Goal: Information Seeking & Learning: Check status

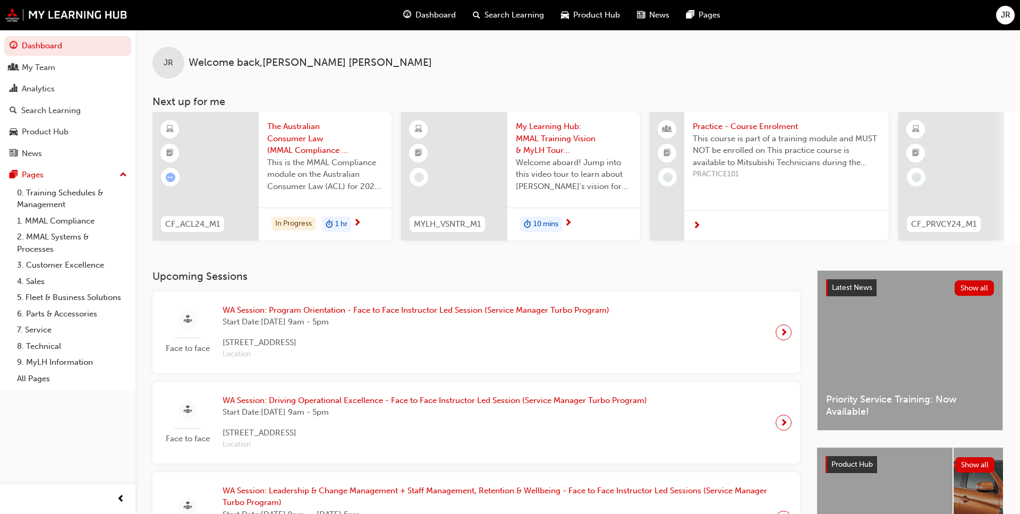
click at [25, 90] on div "Analytics" at bounding box center [38, 89] width 33 height 12
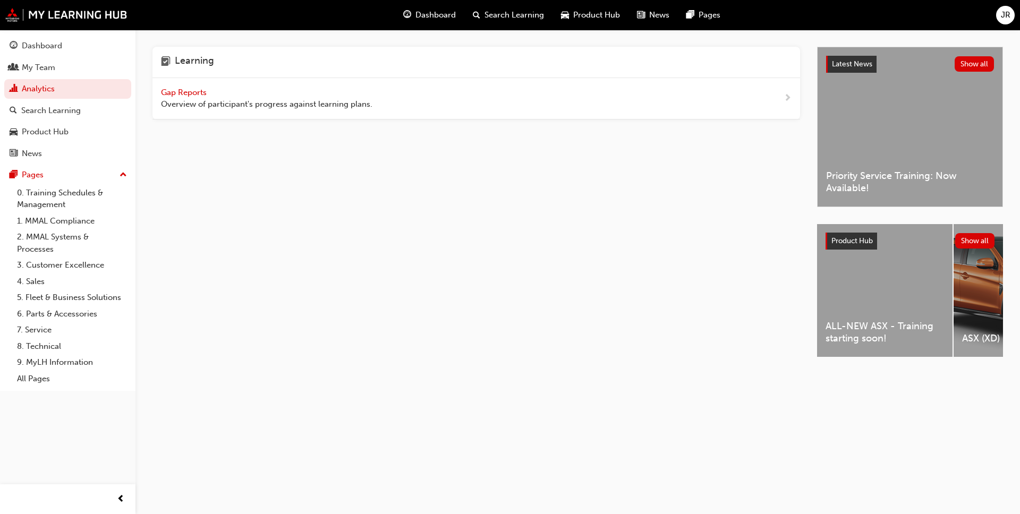
click at [182, 98] on div "Gap Reports Overview of participant's progress against learning plans." at bounding box center [267, 99] width 212 height 24
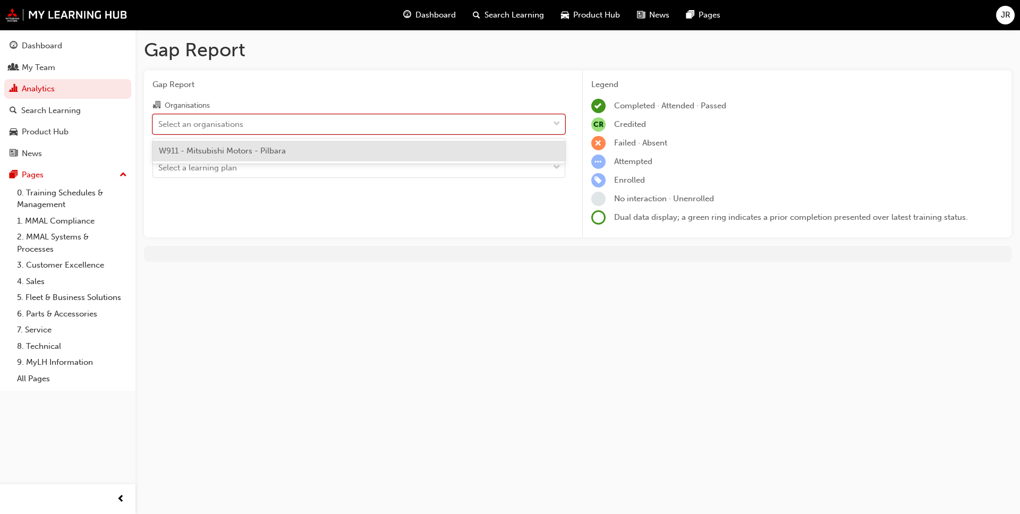
click at [278, 122] on div "Select an organisations" at bounding box center [351, 124] width 396 height 19
click at [159, 122] on input "Organisations option W911 - Mitsubishi Motors - Pilbara focused, 1 of 1. 1 resu…" at bounding box center [158, 123] width 1 height 9
click at [274, 153] on span "W911 - Mitsubishi Motors - Pilbara" at bounding box center [222, 151] width 127 height 10
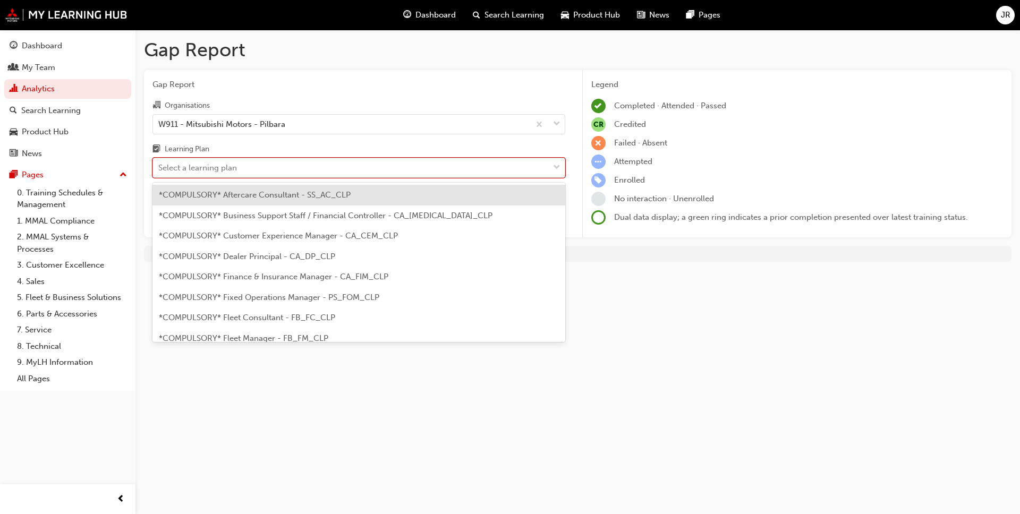
click at [274, 167] on div "Select a learning plan" at bounding box center [351, 168] width 396 height 19
click at [159, 167] on input "Learning Plan option *COMPULSORY* Aftercare Consultant - SS_AC_CLP focused, 1 o…" at bounding box center [158, 167] width 1 height 9
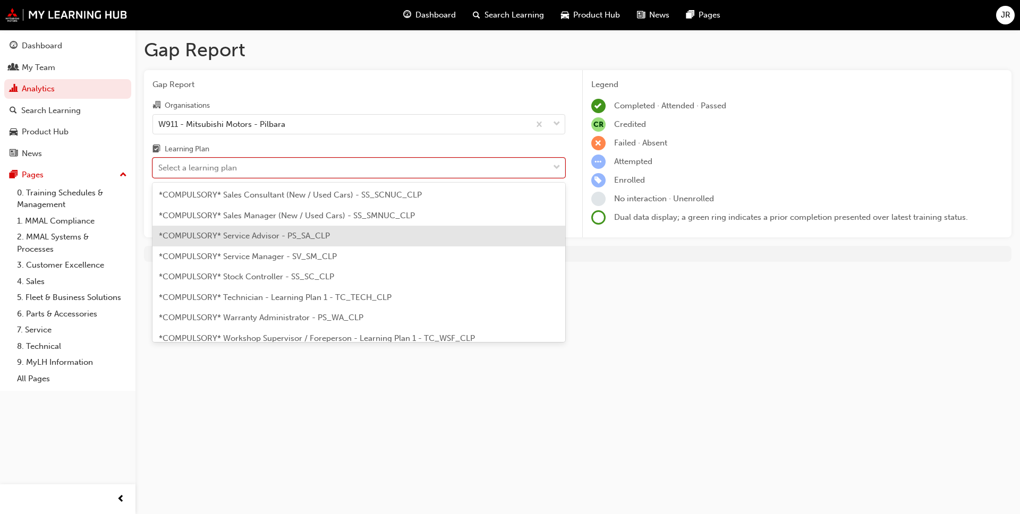
scroll to position [344, 0]
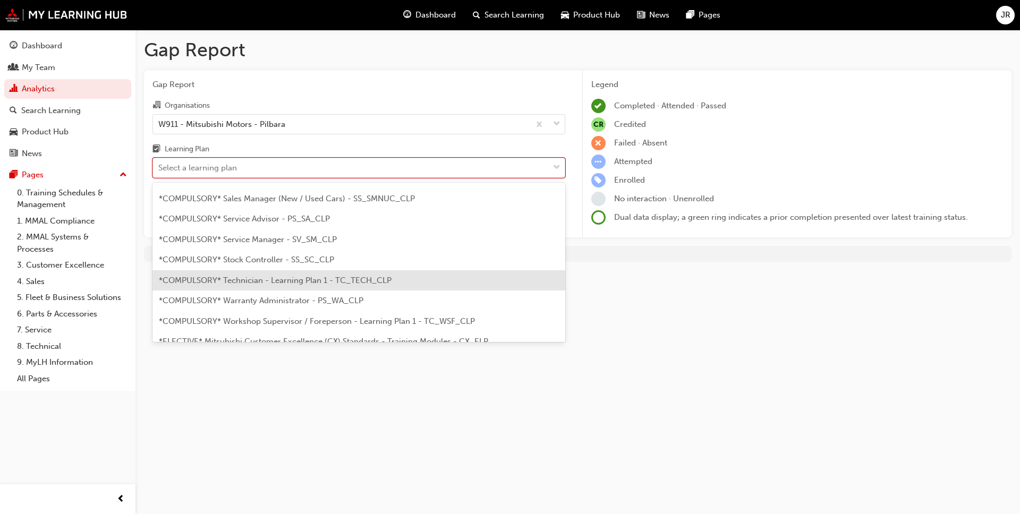
click at [286, 284] on span "*COMPULSORY* Technician - Learning Plan 1 - TC_TECH_CLP" at bounding box center [275, 281] width 233 height 10
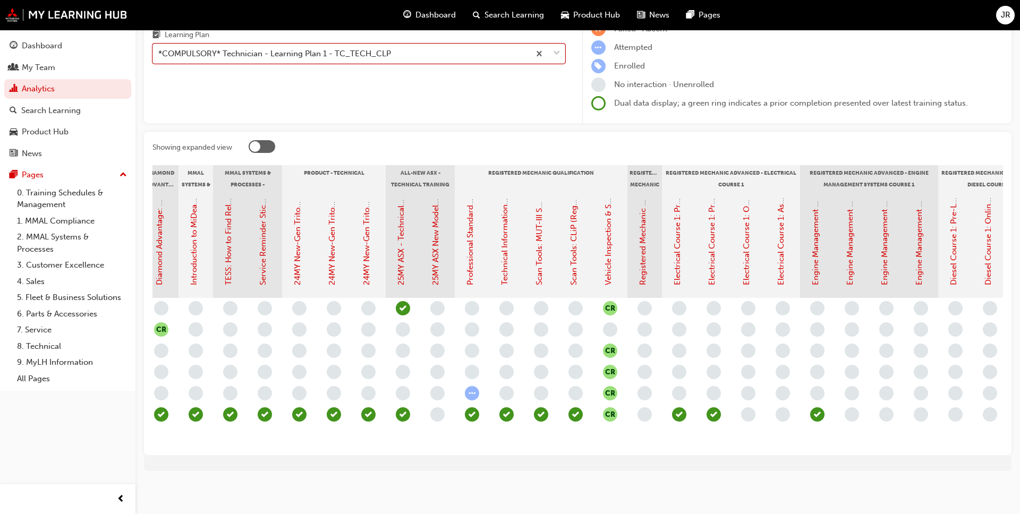
scroll to position [0, 282]
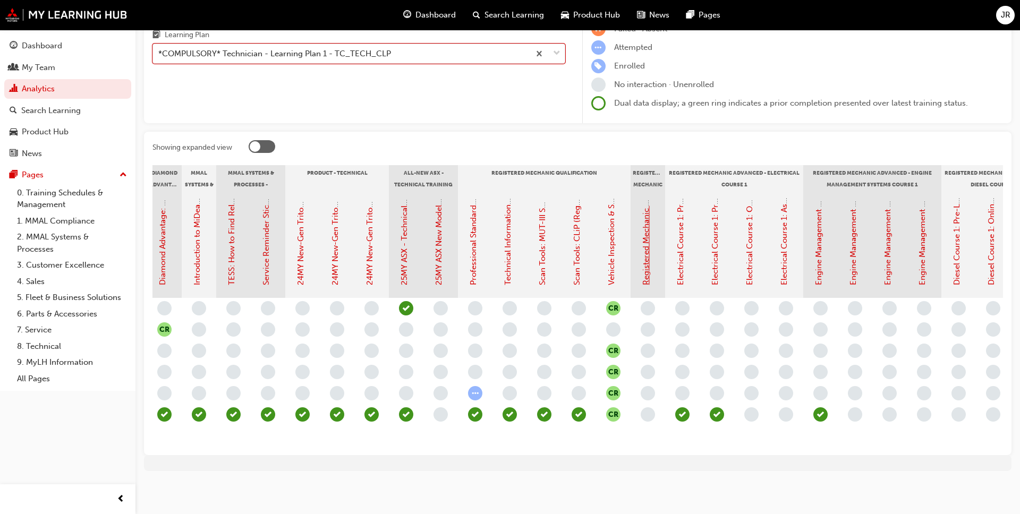
click at [645, 264] on link "Registered Mechanic Qualification Status" at bounding box center [646, 209] width 10 height 151
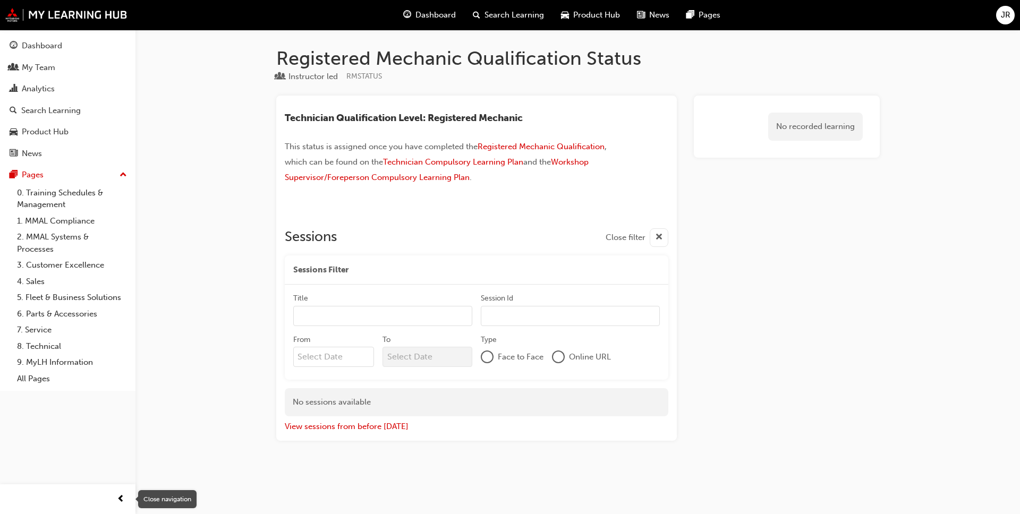
click at [119, 499] on span "prev-icon" at bounding box center [121, 499] width 8 height 13
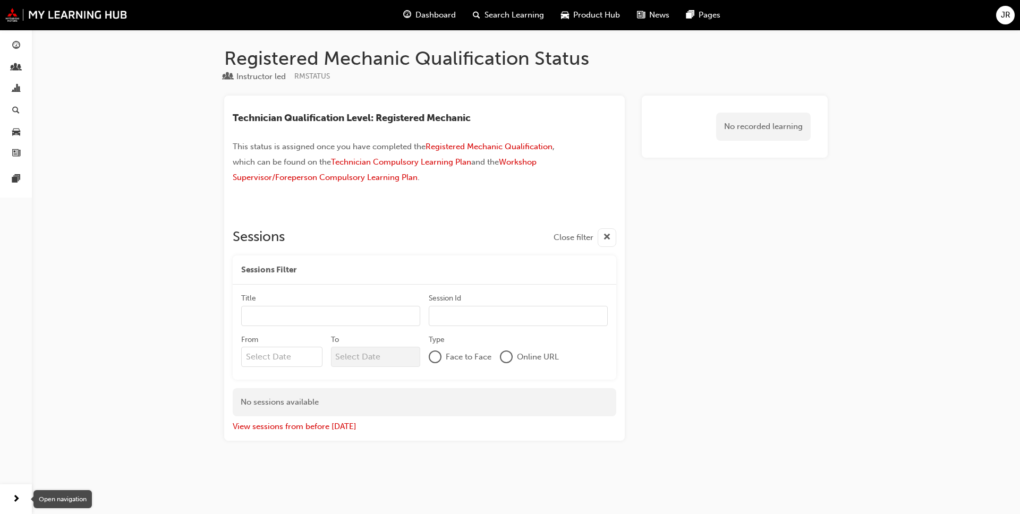
click at [15, 497] on span "next-icon" at bounding box center [16, 499] width 8 height 13
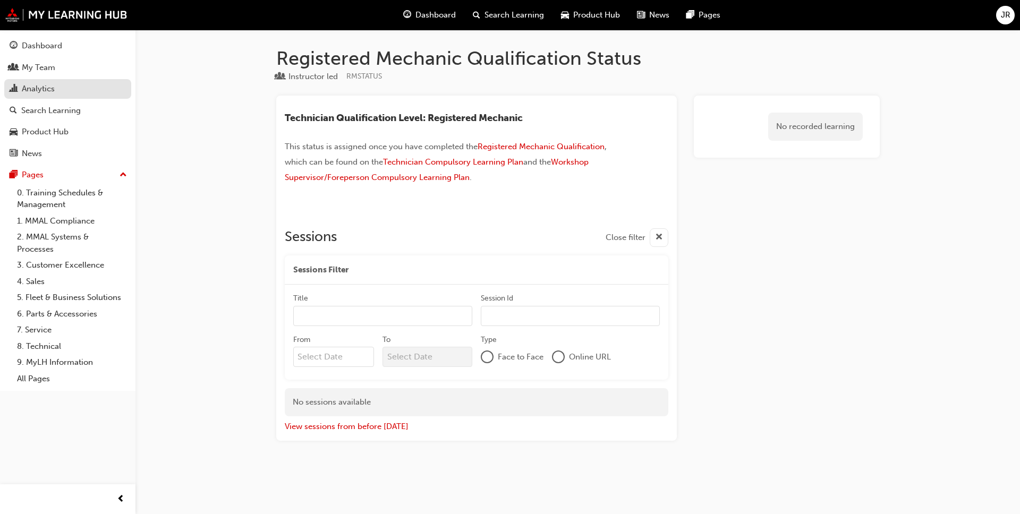
click at [37, 88] on div "Analytics" at bounding box center [38, 89] width 33 height 12
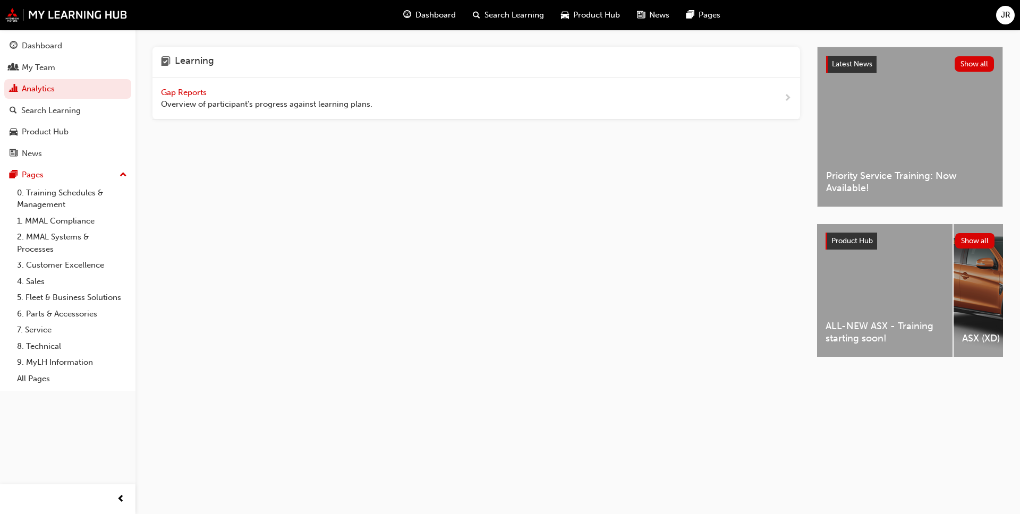
click at [310, 93] on div "Gap Reports Overview of participant's progress against learning plans." at bounding box center [267, 99] width 212 height 24
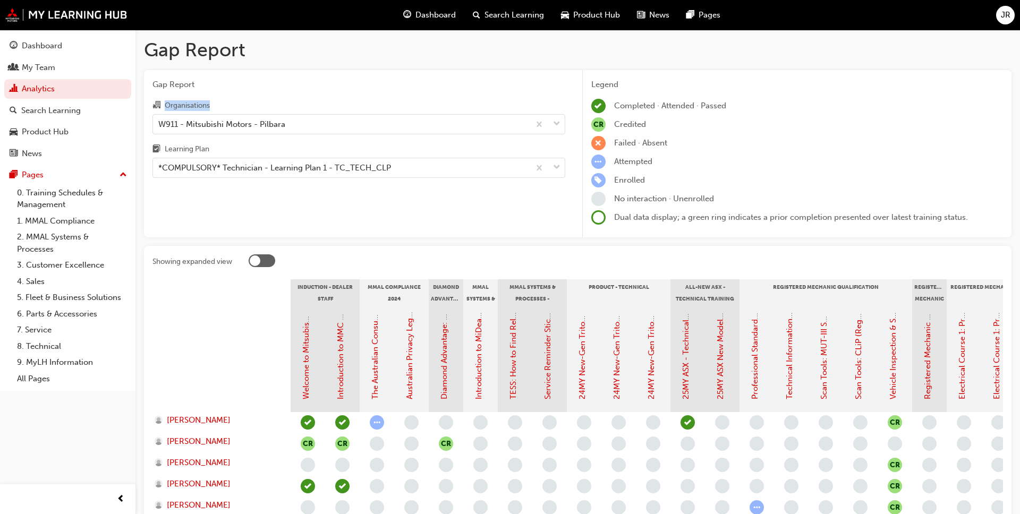
click at [310, 95] on div "Gap Report Organisations W911 - Mitsubishi Motors - Pilbara Learning Plan *COMP…" at bounding box center [359, 154] width 430 height 168
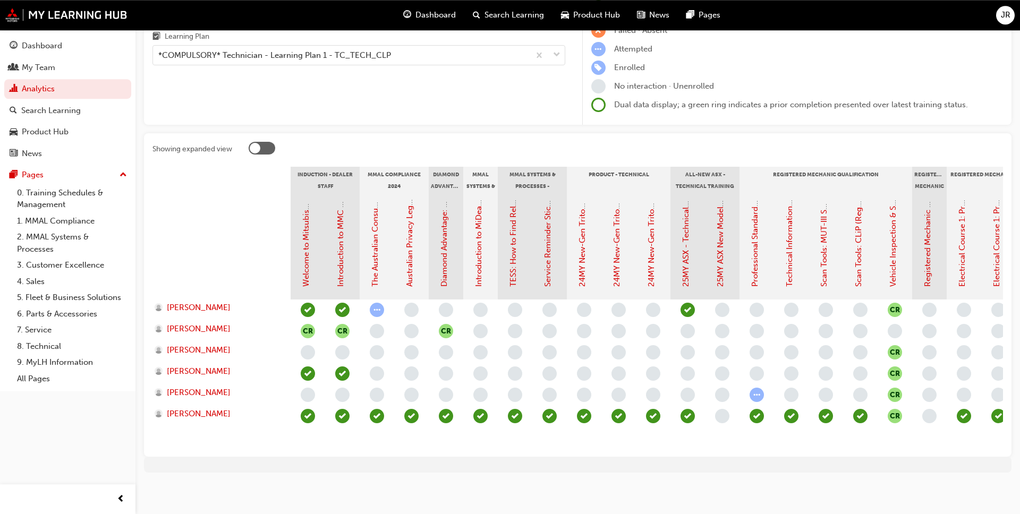
scroll to position [114, 0]
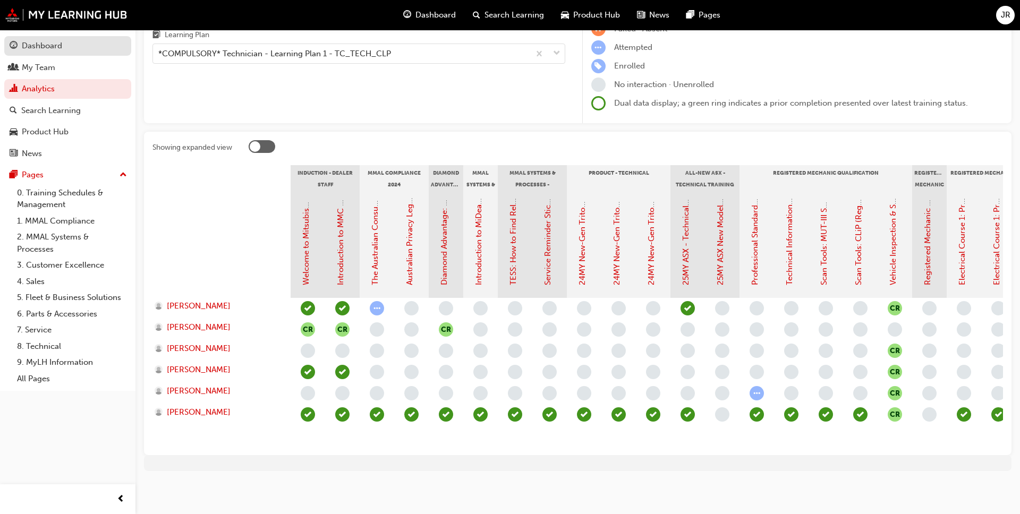
click at [43, 46] on div "Dashboard" at bounding box center [42, 46] width 40 height 12
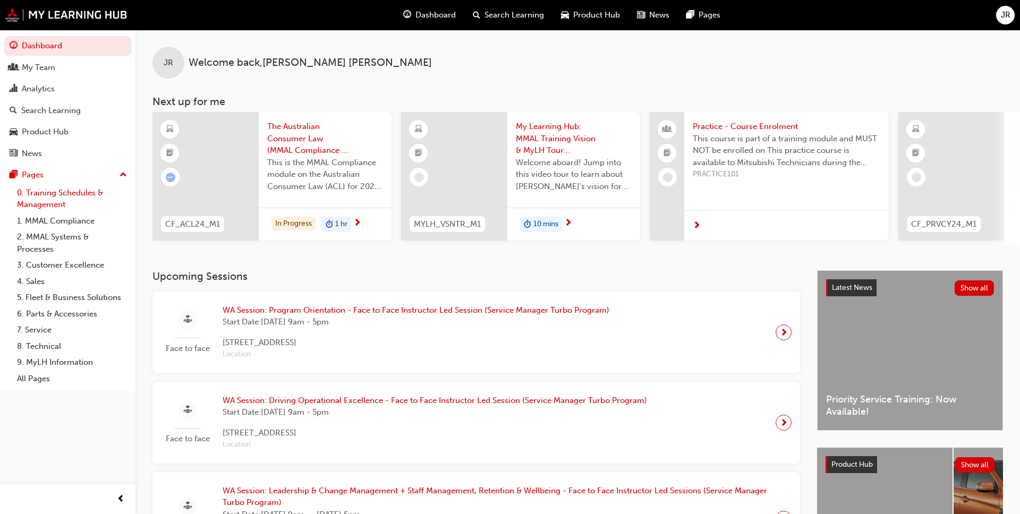
click at [44, 197] on link "0. Training Schedules & Management" at bounding box center [72, 199] width 119 height 28
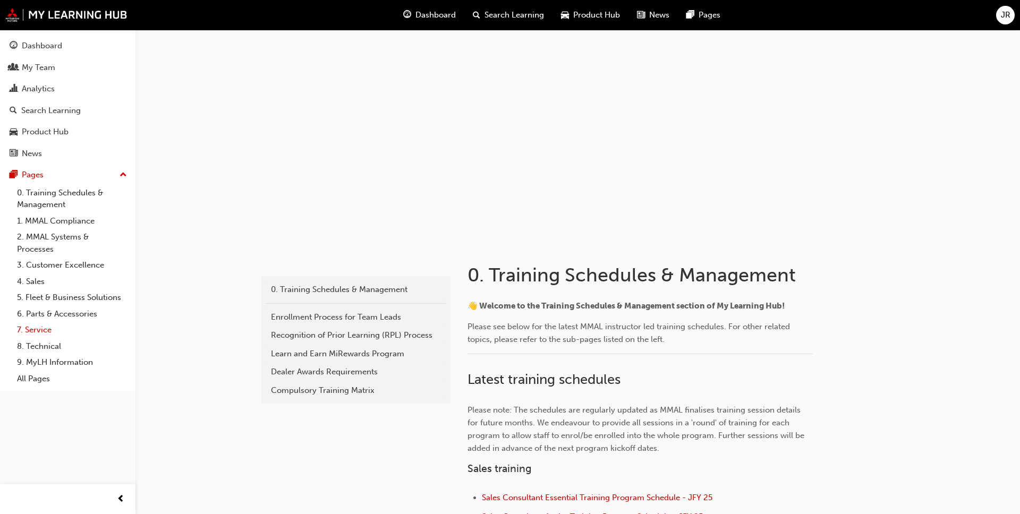
click at [34, 332] on link "7. Service" at bounding box center [72, 330] width 119 height 16
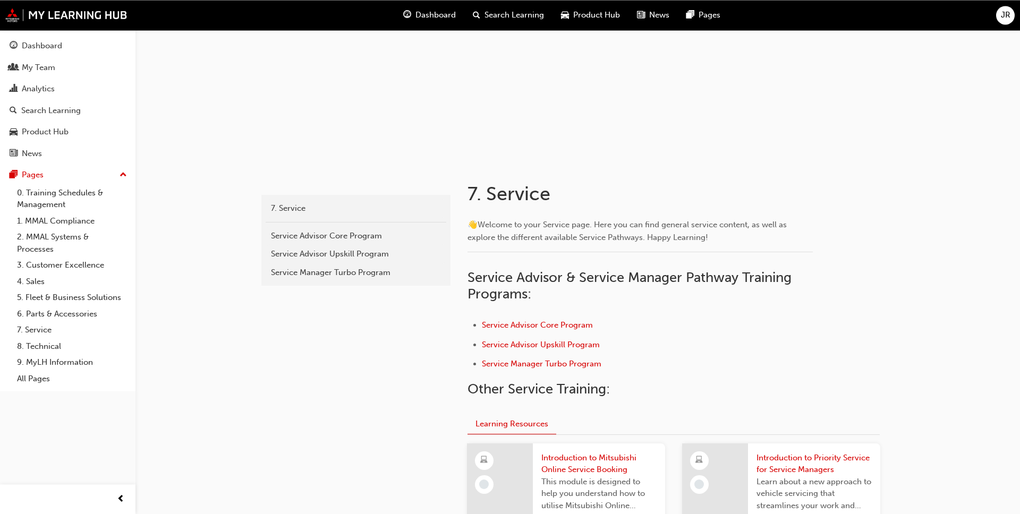
scroll to position [57, 0]
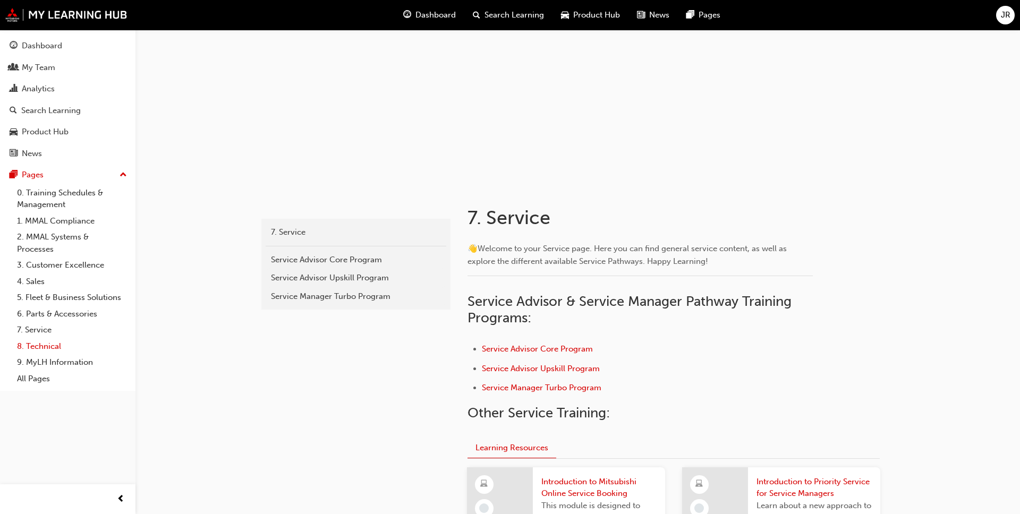
click at [47, 346] on link "8. Technical" at bounding box center [72, 347] width 119 height 16
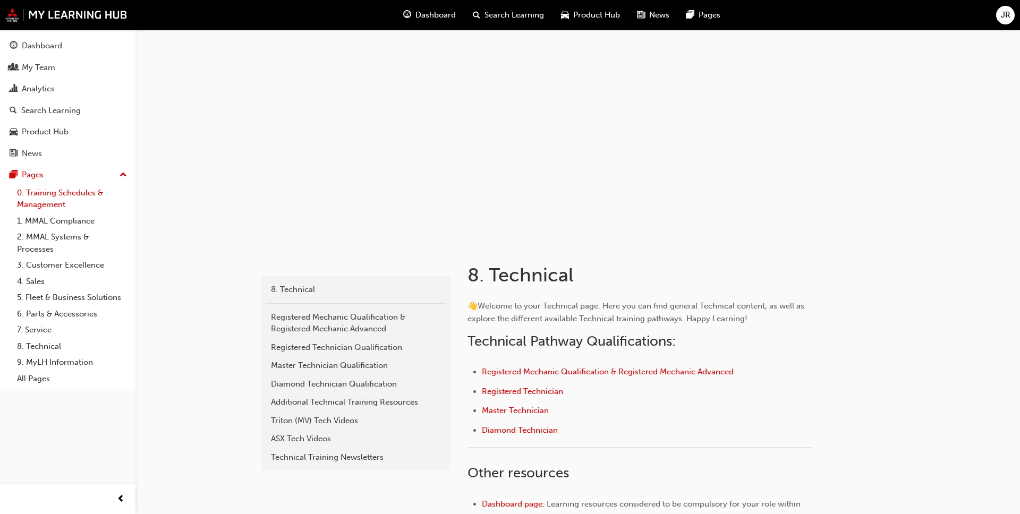
click at [38, 201] on link "0. Training Schedules & Management" at bounding box center [72, 199] width 119 height 28
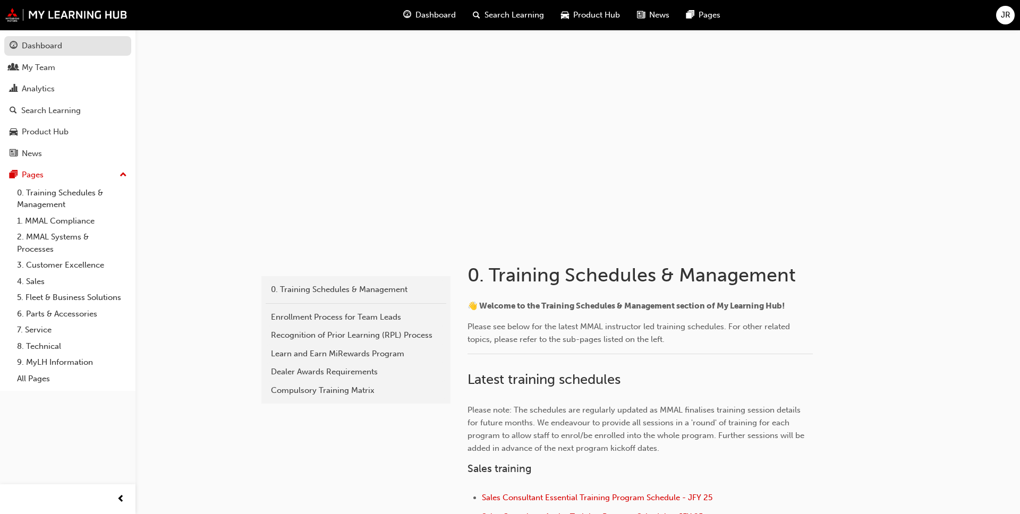
click at [38, 46] on div "Dashboard" at bounding box center [42, 46] width 40 height 12
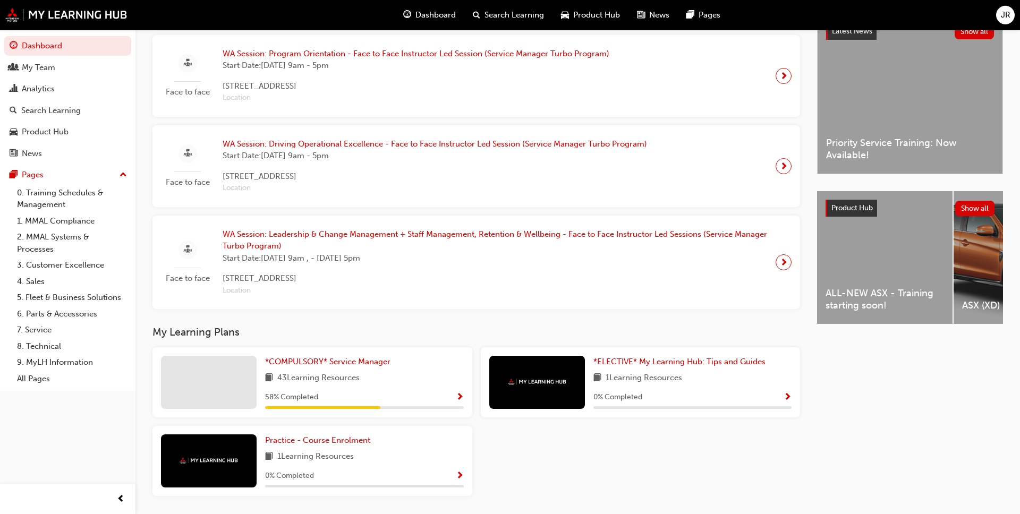
scroll to position [290, 0]
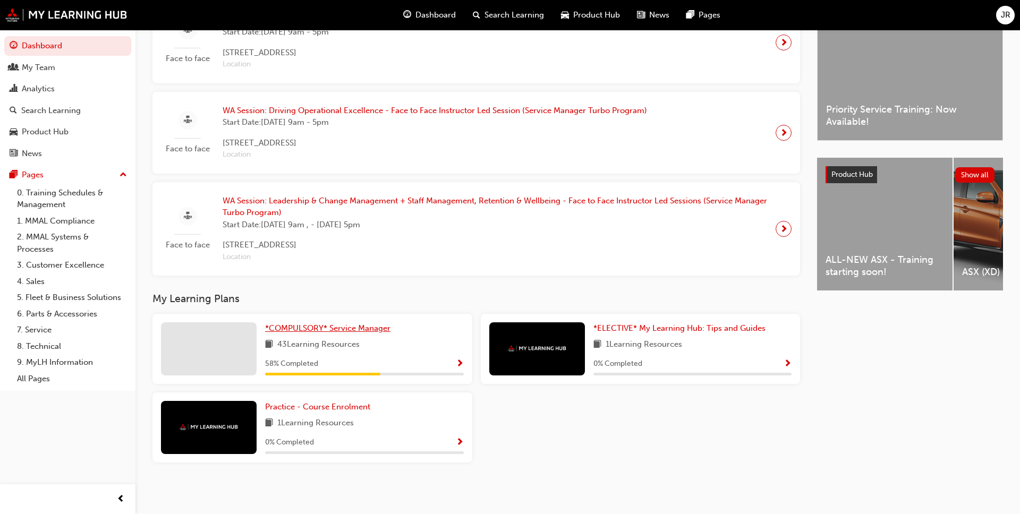
click at [311, 327] on span "*COMPULSORY* Service Manager" at bounding box center [327, 329] width 125 height 10
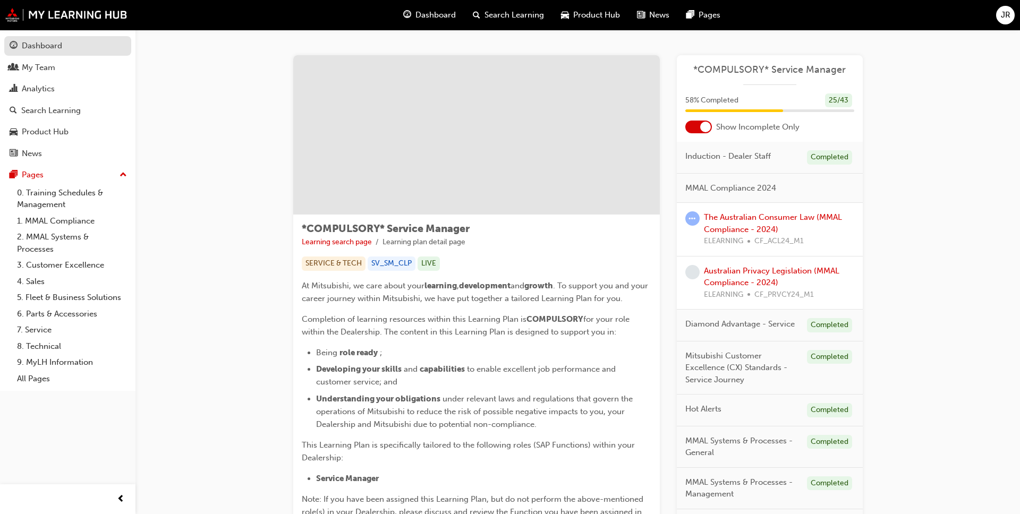
click at [50, 43] on div "Dashboard" at bounding box center [42, 46] width 40 height 12
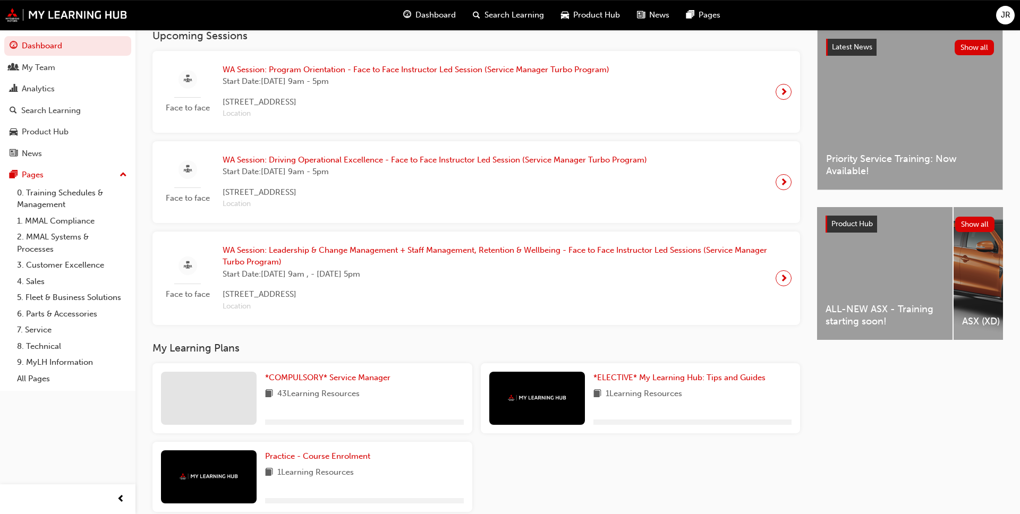
scroll to position [290, 0]
